Goal: Task Accomplishment & Management: Manage account settings

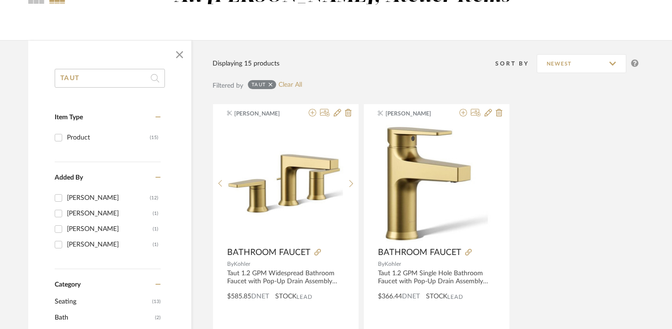
click at [106, 79] on input "TAUT" at bounding box center [110, 78] width 110 height 19
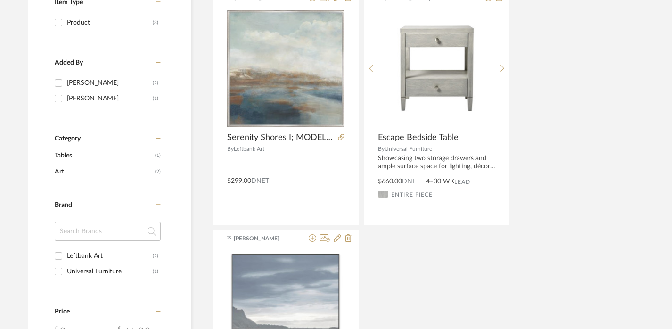
scroll to position [226, 7]
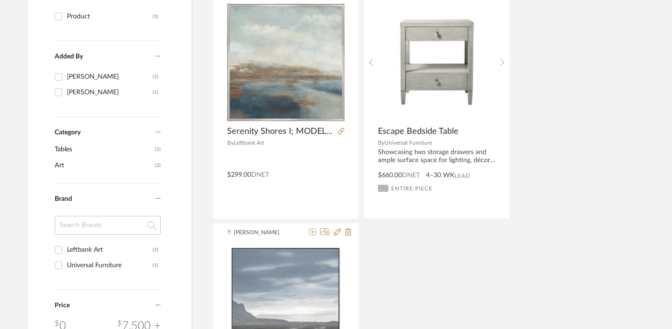
type input "serenity"
click at [112, 226] on input at bounding box center [108, 225] width 106 height 19
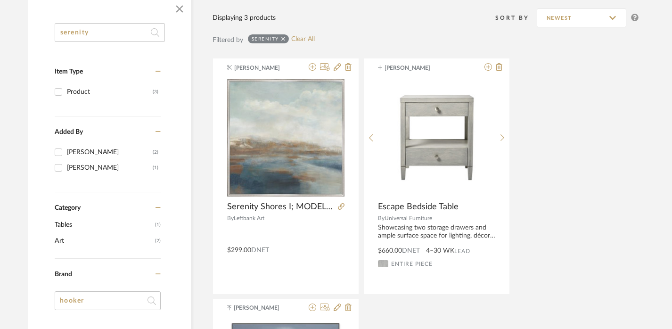
scroll to position [64, 7]
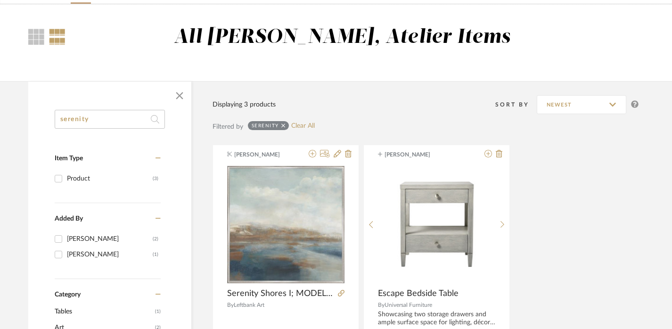
type input "hooker"
click at [282, 124] on icon at bounding box center [284, 126] width 4 height 7
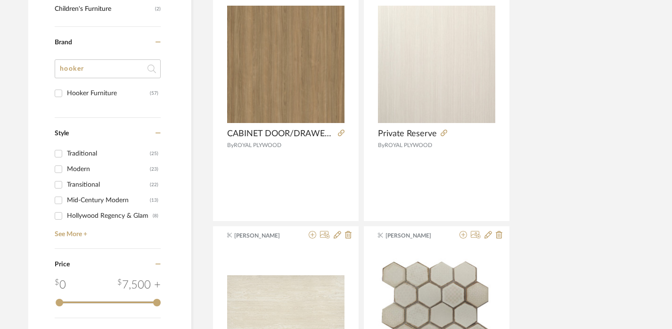
scroll to position [918, 7]
click at [91, 93] on div "Hooker Furniture" at bounding box center [108, 93] width 83 height 15
click at [66, 93] on input "Hooker Furniture (57)" at bounding box center [58, 93] width 15 height 15
checkbox input "true"
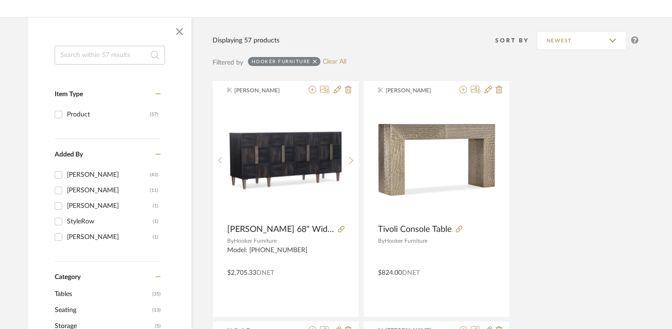
scroll to position [132, 7]
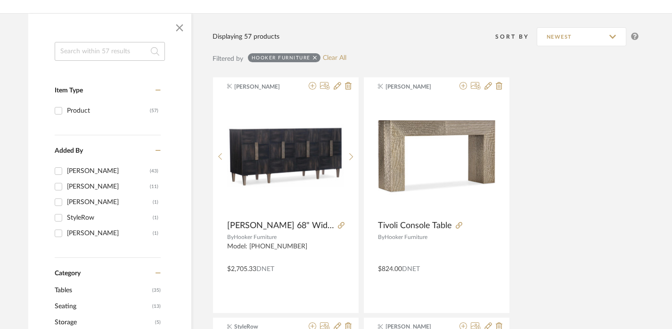
click at [75, 57] on input at bounding box center [110, 51] width 110 height 19
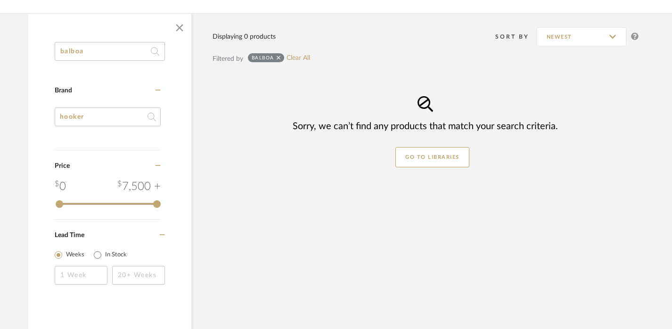
type input "balboa"
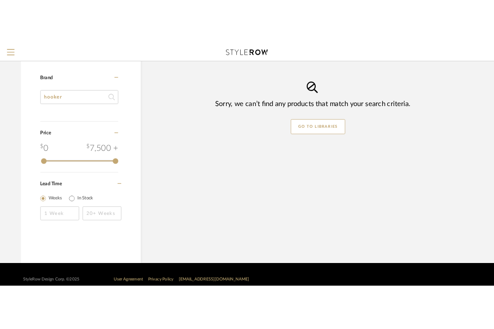
scroll to position [145, 7]
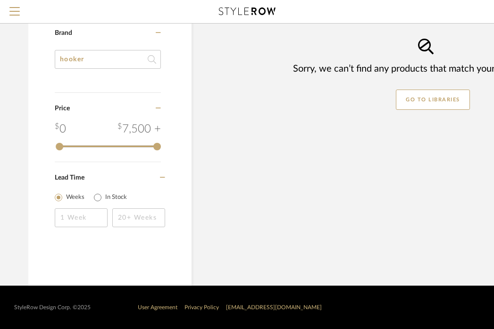
click at [114, 57] on input "hooker" at bounding box center [108, 59] width 106 height 19
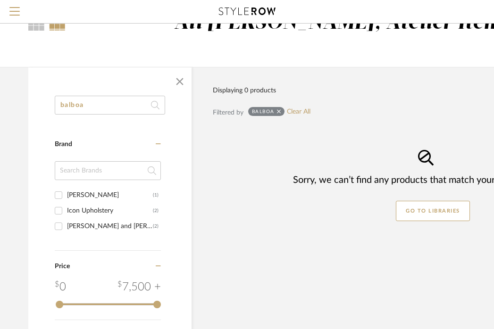
scroll to position [0, 7]
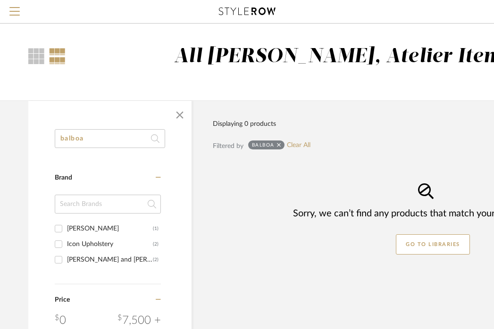
click at [96, 137] on input "balboa" at bounding box center [110, 138] width 110 height 19
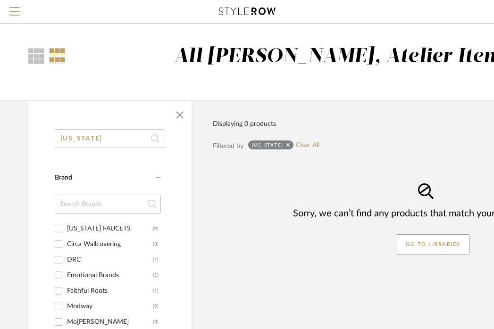
click at [113, 140] on input "[US_STATE]" at bounding box center [110, 138] width 110 height 19
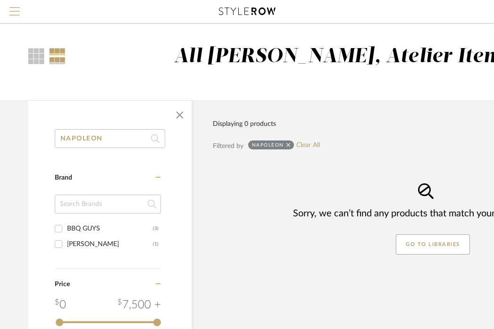
type input "NAPOLEON"
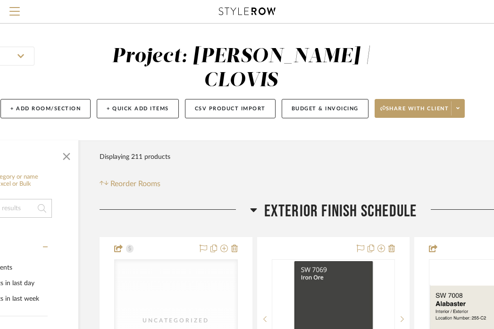
scroll to position [0, 185]
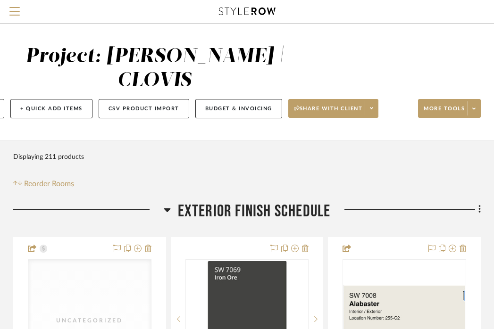
click at [269, 201] on span "EXTERIOR FINISH SCHEDULE" at bounding box center [254, 211] width 153 height 20
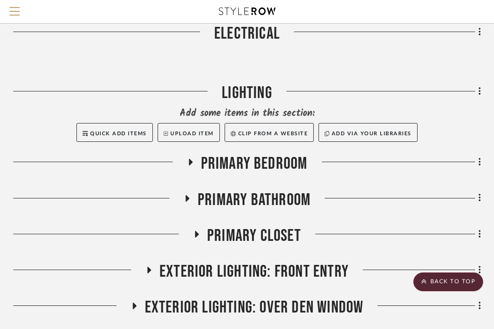
scroll to position [321, 185]
click at [242, 153] on span "Primary Bedroom" at bounding box center [254, 163] width 107 height 20
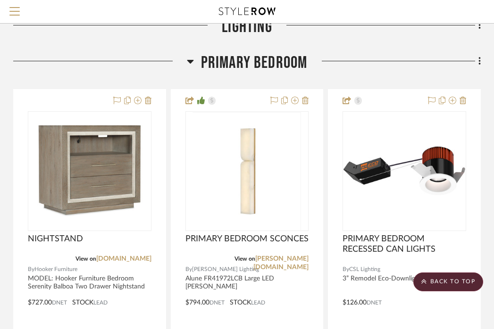
scroll to position [422, 185]
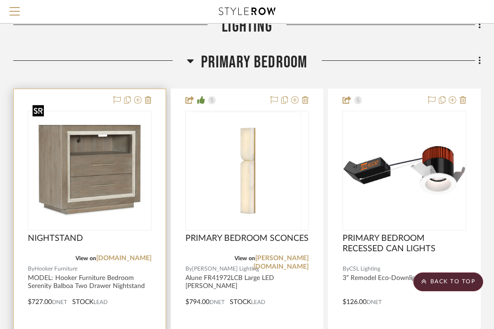
click at [85, 132] on img "0" at bounding box center [90, 170] width 122 height 91
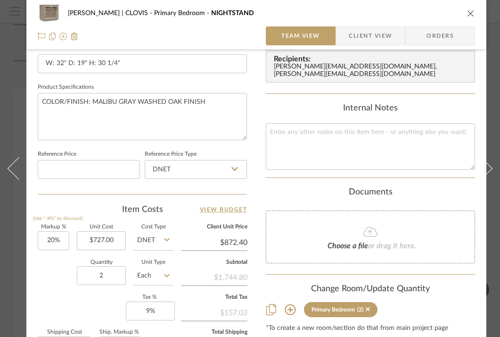
scroll to position [508, 0]
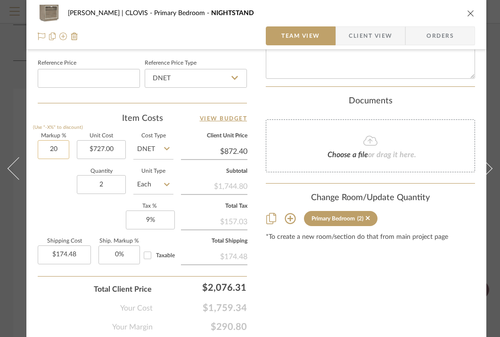
click at [50, 146] on input "20" at bounding box center [54, 149] width 32 height 19
type input "60"
type input "$1,163.20"
type input "$232.64"
type input "60%"
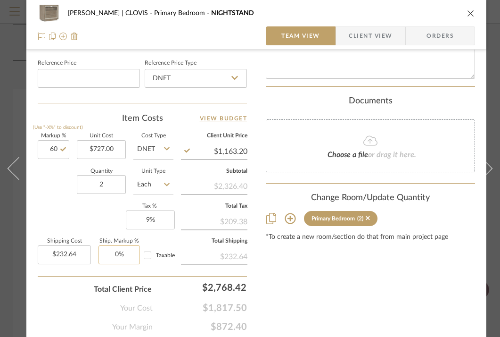
type input "0"
click at [118, 253] on input "0" at bounding box center [119, 254] width 41 height 19
click at [119, 253] on input "0" at bounding box center [119, 254] width 41 height 19
type input "15%"
click at [80, 217] on div "Markup % (Use "-X%" to discount) 60% Unit Cost $727.00 Cost Type DNET Client Un…" at bounding box center [142, 202] width 209 height 138
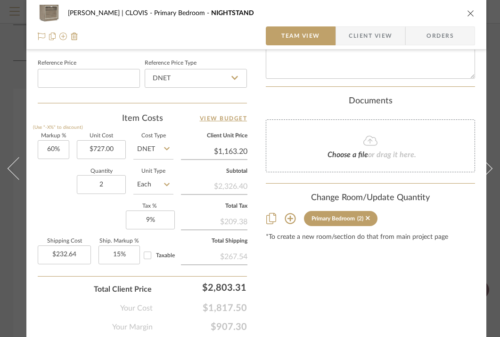
click at [468, 10] on icon "close" at bounding box center [471, 13] width 8 height 8
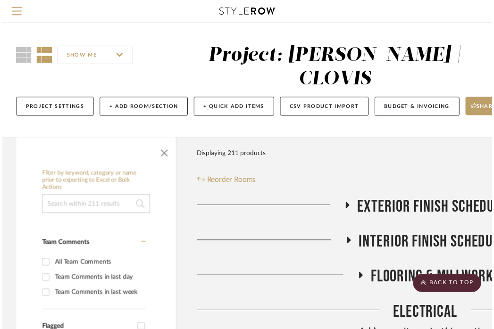
scroll to position [422, 185]
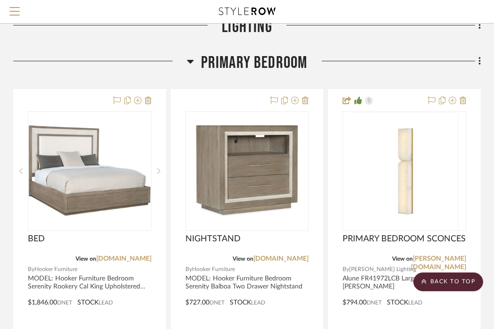
scroll to position [422, 185]
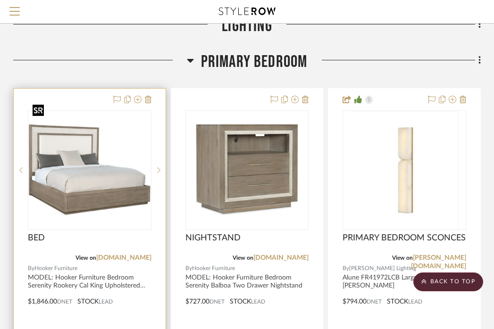
click at [93, 153] on img "0" at bounding box center [90, 169] width 122 height 91
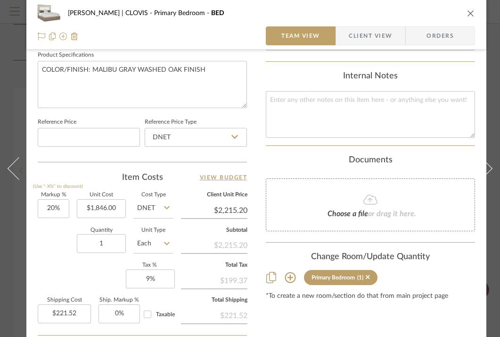
scroll to position [466, 0]
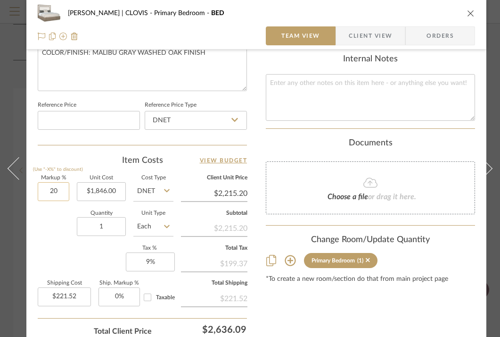
click at [51, 188] on input "20" at bounding box center [54, 191] width 32 height 19
type input "60%"
click at [50, 235] on div "Quantity 1 Unit Type Each" at bounding box center [106, 227] width 136 height 33
type input "$2,953.60"
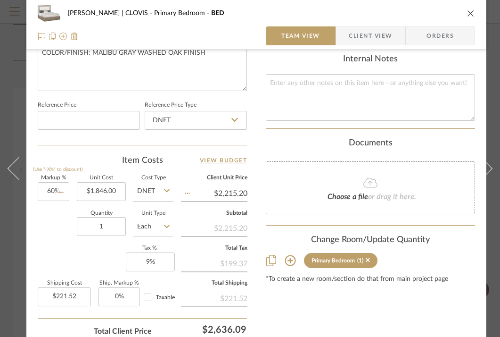
type input "$295.36"
type input "0"
click at [119, 292] on input "0" at bounding box center [119, 296] width 41 height 19
type input "15%"
click at [89, 262] on div "Markup % (Use "-X%" to discount) 60% Unit Cost $1,846.00 Cost Type DNET Client …" at bounding box center [142, 244] width 209 height 138
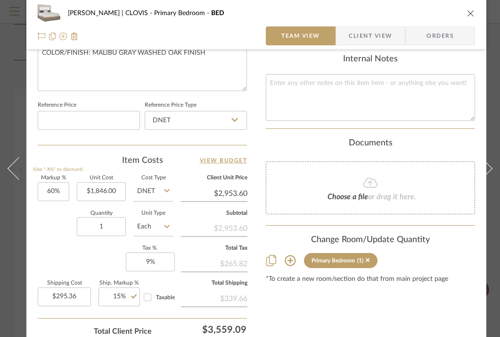
click at [473, 10] on icon "close" at bounding box center [471, 13] width 8 height 8
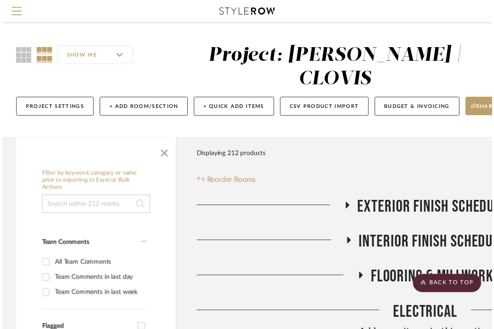
scroll to position [422, 185]
